Goal: Task Accomplishment & Management: Complete application form

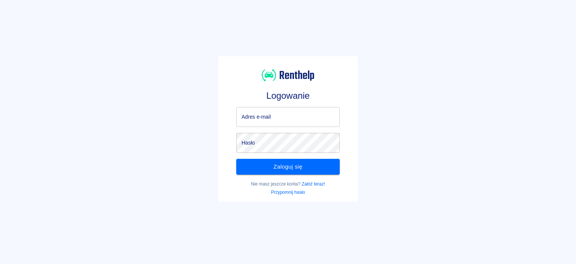
click at [291, 112] on input "Adres e-mail" at bounding box center [288, 117] width 104 height 20
click at [288, 124] on input "Adres e-mail" at bounding box center [288, 117] width 104 height 20
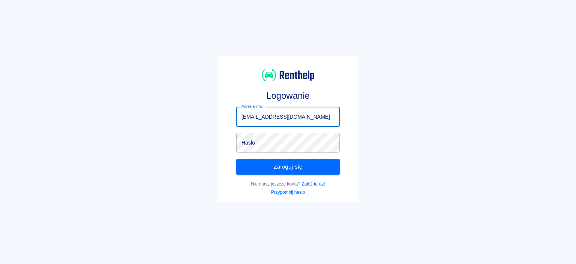
type input "[EMAIL_ADDRESS][DOMAIN_NAME]"
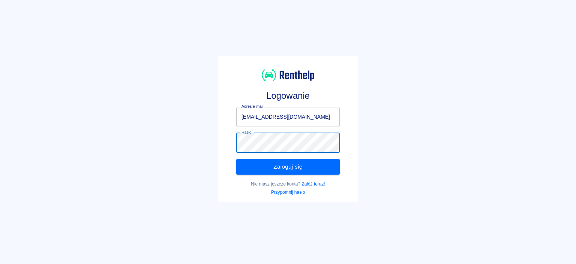
click button "Zaloguj się" at bounding box center [288, 167] width 104 height 16
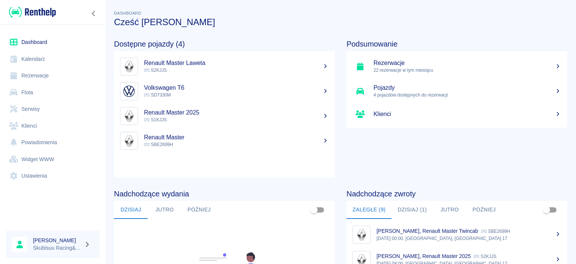
click at [304, 26] on h3 "Cześć [PERSON_NAME]" at bounding box center [340, 22] width 453 height 11
click at [82, 80] on link "Rezerwacje" at bounding box center [52, 75] width 93 height 17
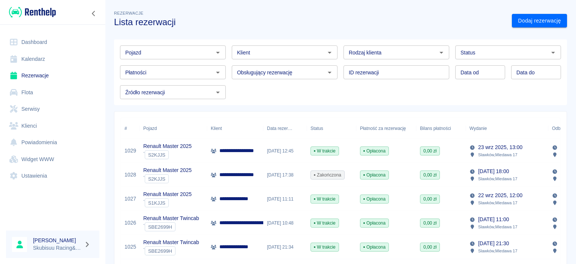
click at [344, 148] on div "W trakcie" at bounding box center [332, 151] width 50 height 24
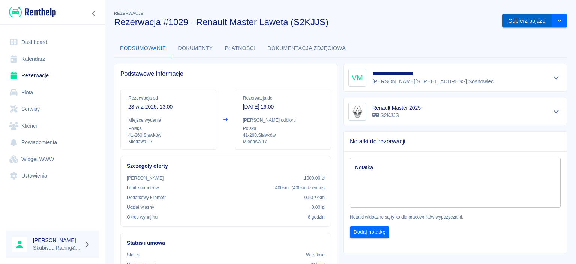
click at [529, 27] on button "Odbierz pojazd" at bounding box center [527, 21] width 50 height 14
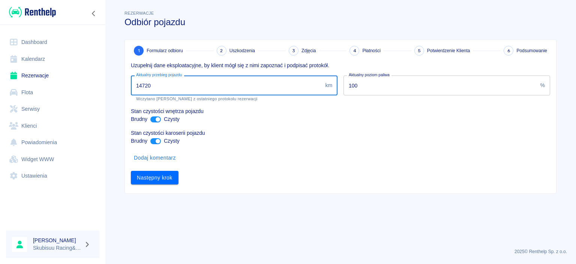
drag, startPoint x: 132, startPoint y: 83, endPoint x: 57, endPoint y: 83, distance: 75.4
click at [131, 81] on input "14720" at bounding box center [226, 85] width 191 height 20
type input "15087"
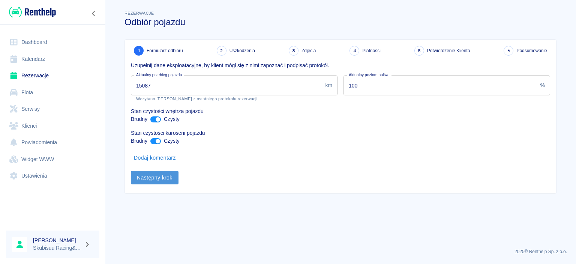
click at [162, 178] on button "Następny krok" at bounding box center [155, 178] width 48 height 14
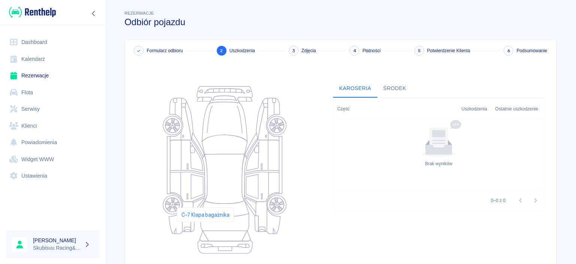
scroll to position [94, 0]
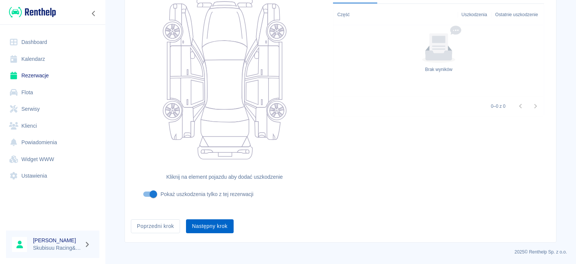
click at [213, 223] on button "Następny krok" at bounding box center [210, 226] width 48 height 14
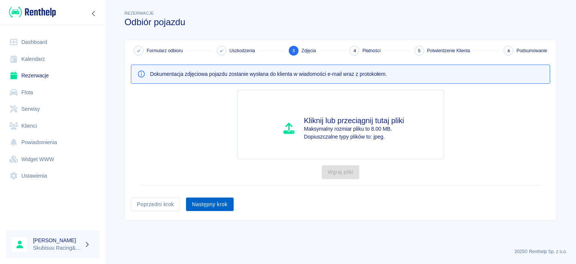
click at [219, 201] on button "Następny krok" at bounding box center [210, 204] width 48 height 14
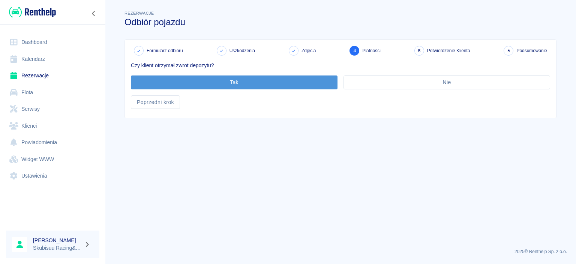
click at [245, 82] on button "Tak" at bounding box center [234, 82] width 207 height 14
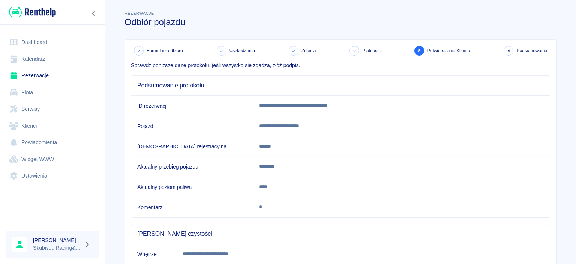
scroll to position [137, 0]
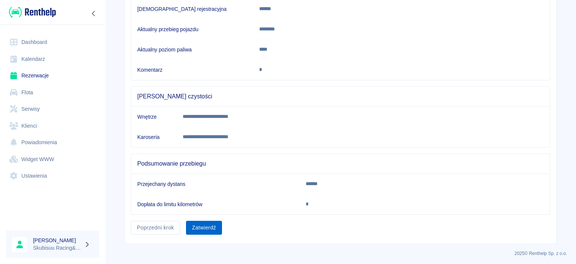
click at [210, 224] on button "Zatwierdź" at bounding box center [204, 228] width 36 height 14
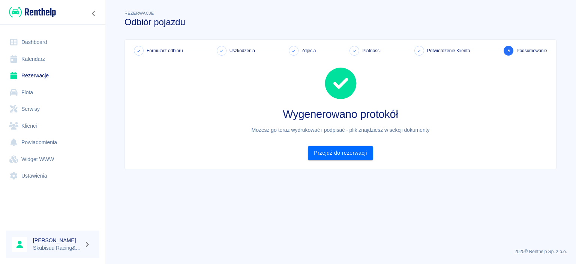
click at [320, 160] on div "Formularz odbioru Uszkodzenia Zdjęcia Płatności Potwierdzenie Klienta 6 Podsumo…" at bounding box center [340, 104] width 431 height 129
click at [331, 148] on link "Przejdź do rezerwacji" at bounding box center [340, 153] width 65 height 14
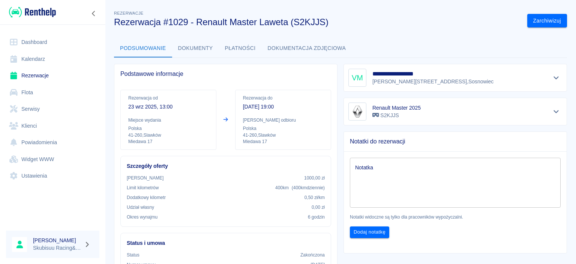
click at [56, 30] on div "Dashboard Kalendarz Rezerwacje Flota Serwisy Klienci Powiadomienia Widget WWW U…" at bounding box center [52, 109] width 105 height 168
click at [55, 38] on link "Dashboard" at bounding box center [52, 42] width 93 height 17
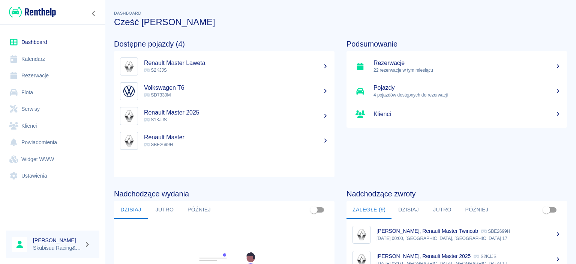
click at [182, 66] on h5 "Renault Master Laweta" at bounding box center [236, 63] width 185 height 8
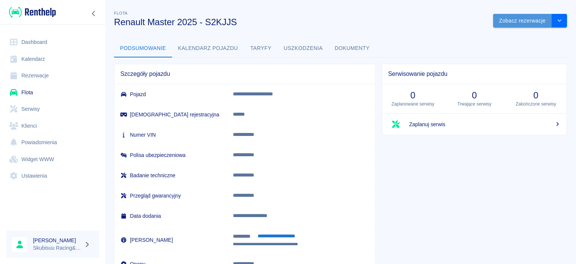
click at [533, 23] on button "Zobacz rezerwacje" at bounding box center [522, 21] width 59 height 14
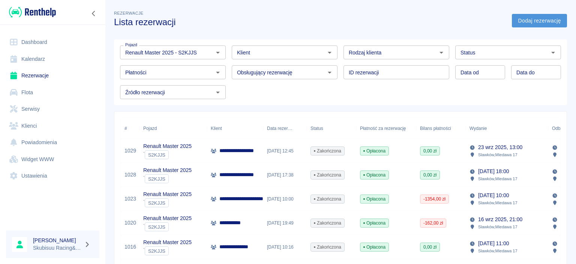
click at [532, 25] on link "Dodaj rezerwację" at bounding box center [539, 21] width 55 height 14
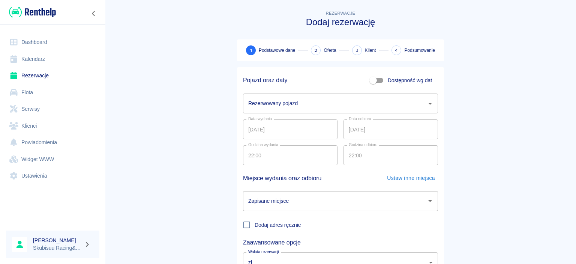
click at [355, 109] on input "Rezerwowany pojazd" at bounding box center [334, 103] width 177 height 13
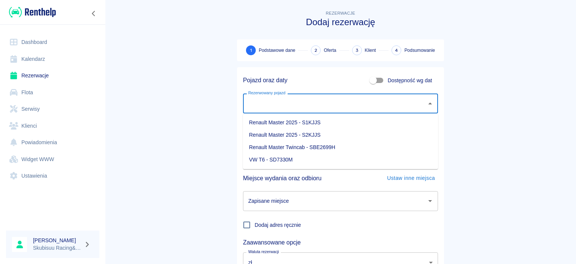
click at [337, 134] on li "Renault Master 2025 - S2KJJS" at bounding box center [340, 135] width 195 height 12
type input "Renault Master 2025 - S2KJJS"
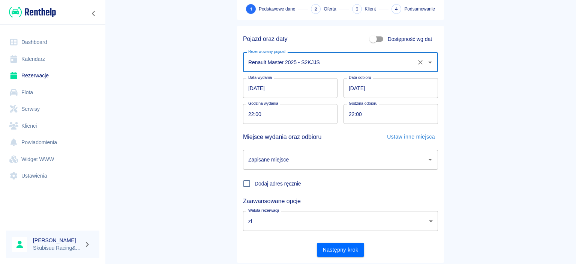
scroll to position [62, 0]
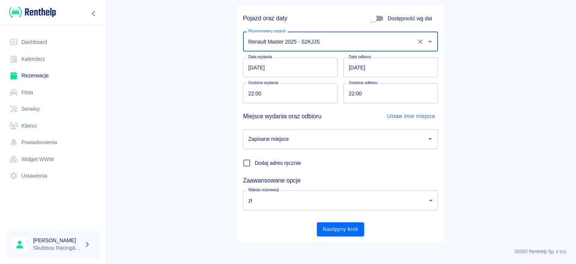
drag, startPoint x: 305, startPoint y: 127, endPoint x: 306, endPoint y: 134, distance: 7.1
click at [305, 128] on div "Zapisane miejsce Zapisane miejsce" at bounding box center [337, 136] width 201 height 26
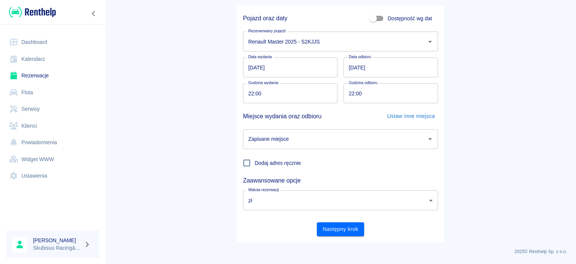
drag, startPoint x: 309, startPoint y: 142, endPoint x: 307, endPoint y: 148, distance: 5.9
click at [308, 143] on input "Zapisane miejsce" at bounding box center [334, 138] width 177 height 13
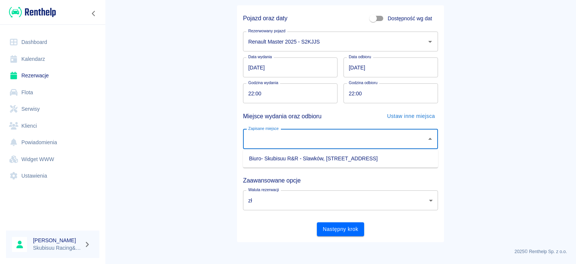
click at [296, 158] on li "Biuro- Skubisuu R&R - Slawków, [STREET_ADDRESS]" at bounding box center [340, 158] width 195 height 12
type input "Biuro- Skubisuu R&R - Slawków, [STREET_ADDRESS]"
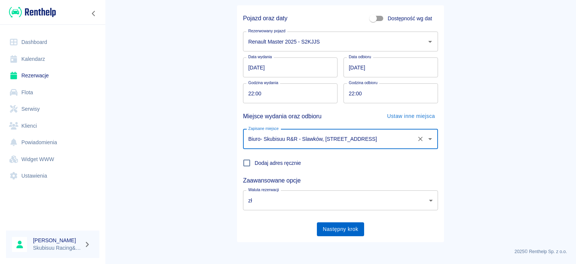
click at [346, 229] on button "Następny krok" at bounding box center [341, 229] width 48 height 14
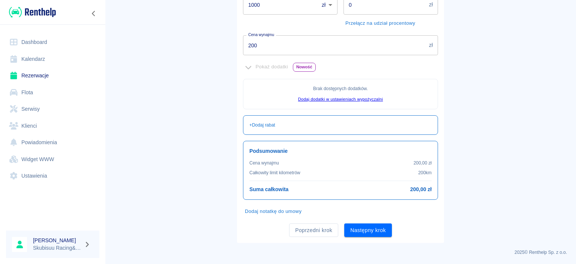
scroll to position [0, 0]
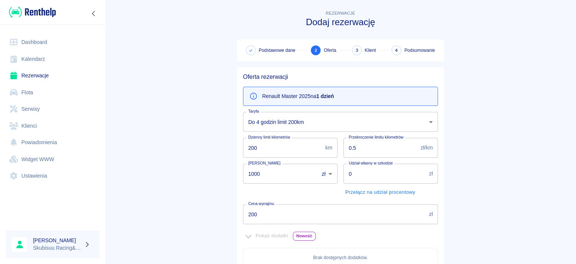
click at [330, 125] on body "Używamy plików Cookies, by zapewnić Ci najlepsze możliwe doświadczenie. Aby dow…" at bounding box center [288, 132] width 576 height 264
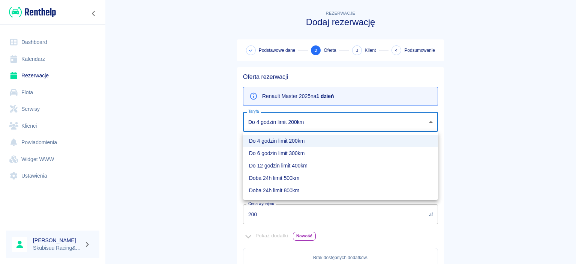
click at [294, 188] on li "Doba 24h limit 800km" at bounding box center [340, 190] width 195 height 12
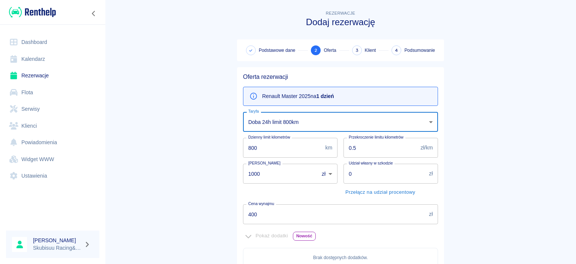
type input "d943bca2-41cf-4a07-82c1-4f2104e8d482"
type input "800"
type input "400"
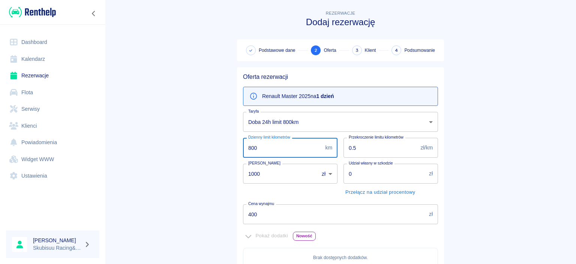
drag, startPoint x: 251, startPoint y: 153, endPoint x: 212, endPoint y: 154, distance: 39.0
click at [243, 153] on input "800" at bounding box center [282, 148] width 79 height 20
type input "1100"
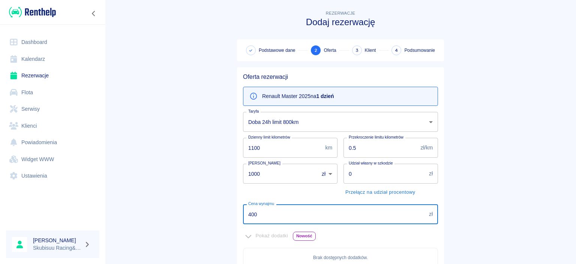
drag, startPoint x: 265, startPoint y: 217, endPoint x: 106, endPoint y: 239, distance: 160.6
click at [243, 224] on input "400" at bounding box center [334, 214] width 183 height 20
type input "500"
click at [144, 171] on main "Rezerwacje Dodaj rezerwację Podstawowe dane 2 Oferta 3 Klient 4 Podsumowanie Of…" at bounding box center [340, 210] width 471 height 403
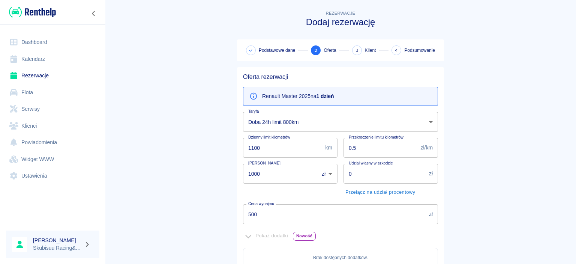
scroll to position [169, 0]
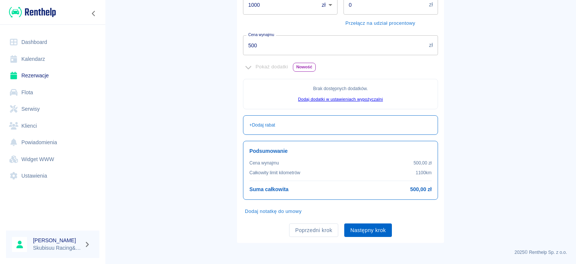
drag, startPoint x: 341, startPoint y: 230, endPoint x: 346, endPoint y: 230, distance: 4.9
click at [341, 231] on div "Poprzedni krok Następny krok" at bounding box center [337, 227] width 201 height 20
click at [350, 230] on button "Następny krok" at bounding box center [368, 230] width 48 height 14
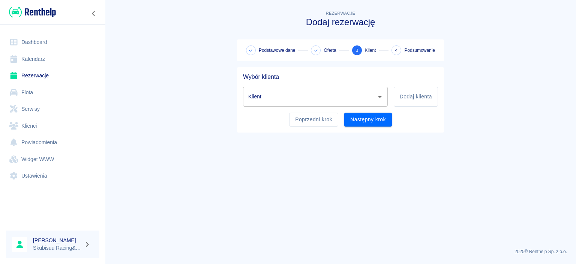
click at [368, 98] on input "Klient" at bounding box center [309, 96] width 127 height 13
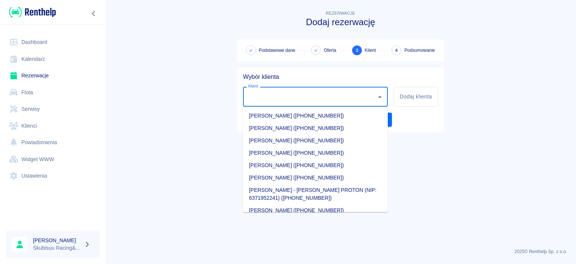
click at [305, 117] on li "[PERSON_NAME] ([PHONE_NUMBER])" at bounding box center [315, 116] width 145 height 12
type input "[PERSON_NAME] ([PHONE_NUMBER])"
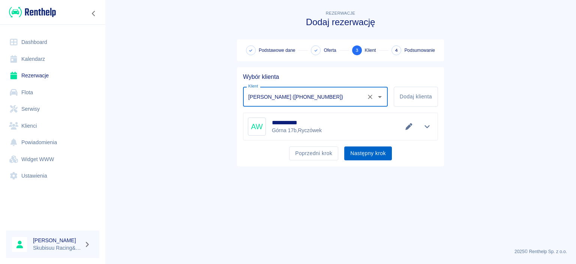
click at [373, 157] on button "Następny krok" at bounding box center [368, 153] width 48 height 14
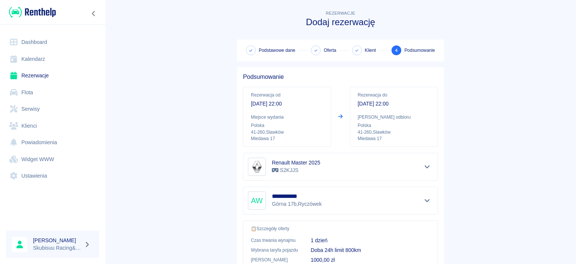
scroll to position [140, 0]
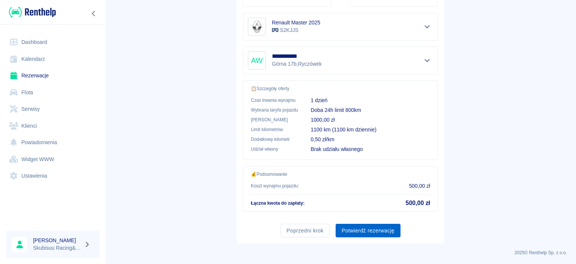
click at [376, 227] on button "Potwierdź rezerwację" at bounding box center [368, 231] width 65 height 14
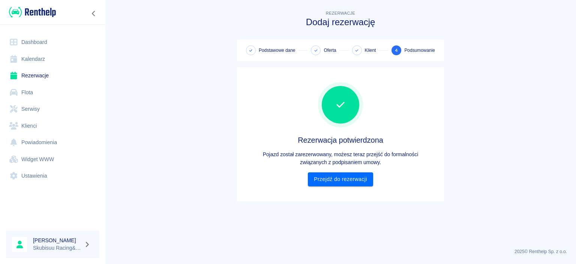
scroll to position [0, 0]
click at [342, 179] on link "Przejdź do rezerwacji" at bounding box center [340, 179] width 65 height 14
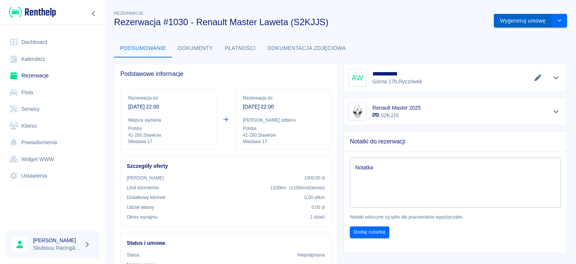
click at [528, 20] on button "Wygeneruj umowę" at bounding box center [523, 21] width 58 height 14
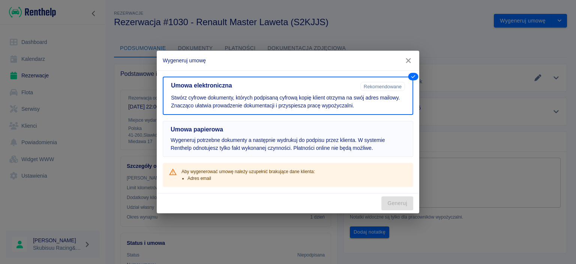
click at [380, 134] on button "Umowa papierowa Wygeneruj potrzebne dokumenty a następnie wydrukuj do podpisu p…" at bounding box center [288, 139] width 251 height 36
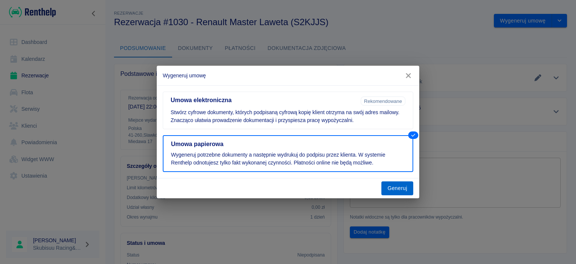
click at [412, 191] on button "Generuj" at bounding box center [398, 188] width 32 height 14
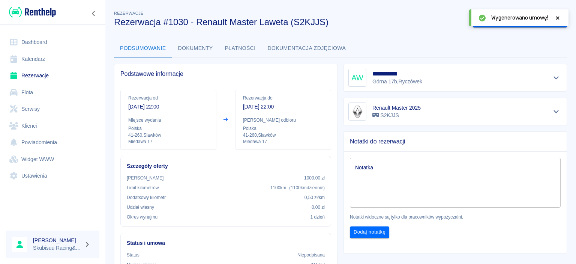
click at [182, 49] on button "Dokumenty" at bounding box center [195, 48] width 47 height 18
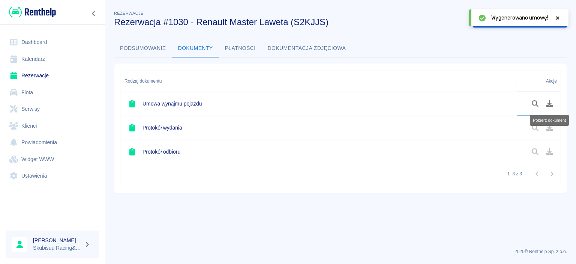
click at [550, 105] on icon "Pobierz dokument" at bounding box center [550, 103] width 7 height 7
